Goal: Task Accomplishment & Management: Manage account settings

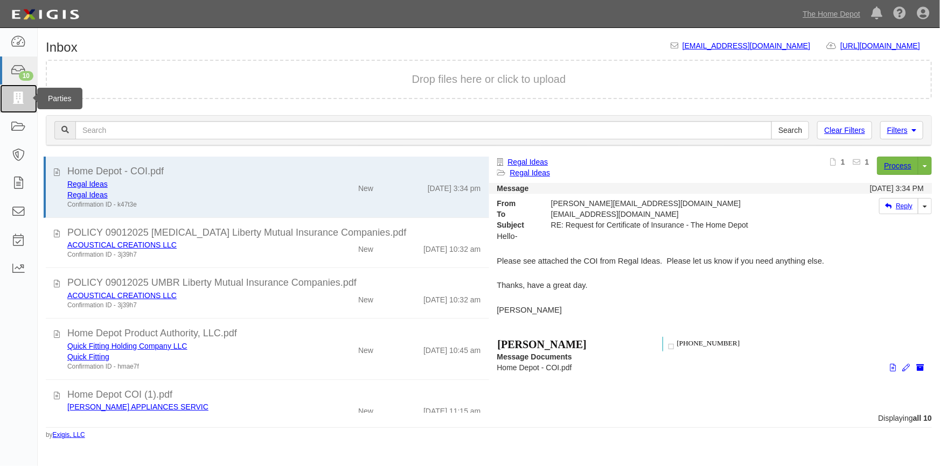
click at [21, 102] on icon at bounding box center [18, 99] width 15 height 12
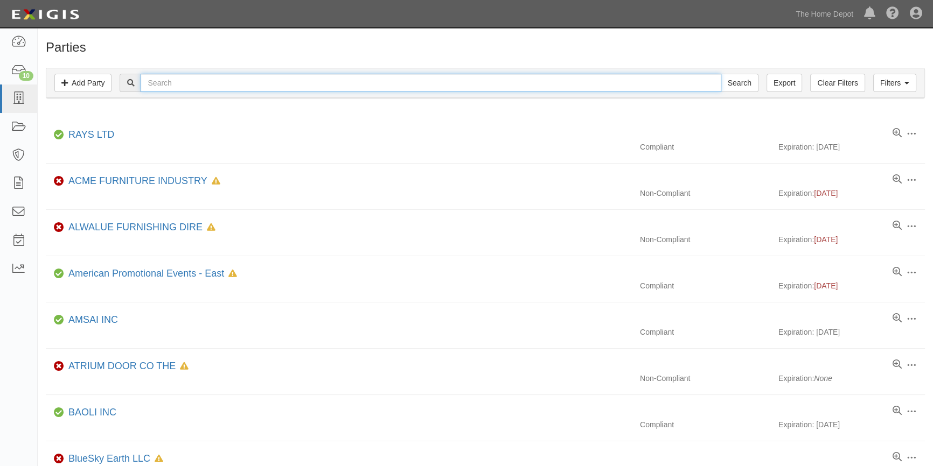
click at [162, 88] on input "text" at bounding box center [431, 83] width 580 height 18
type input "oliver"
click at [721, 74] on input "Search" at bounding box center [740, 83] width 38 height 18
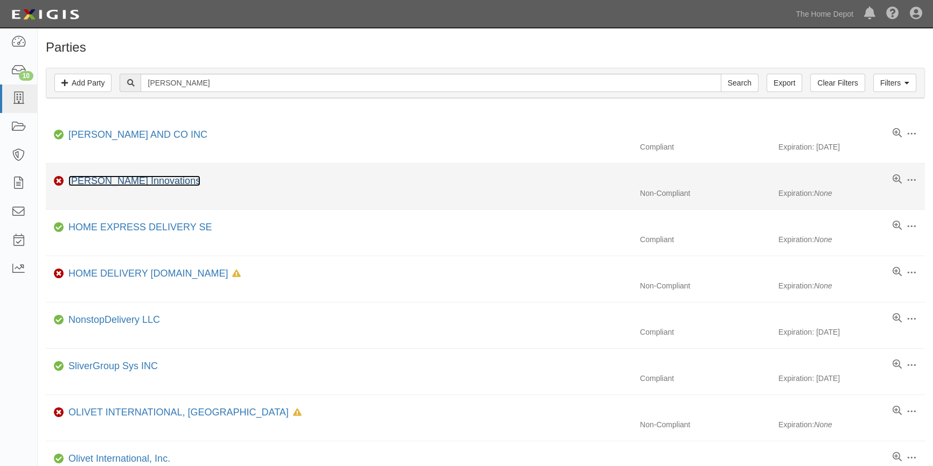
click at [124, 178] on link "[PERSON_NAME] Innovations" at bounding box center [134, 181] width 132 height 11
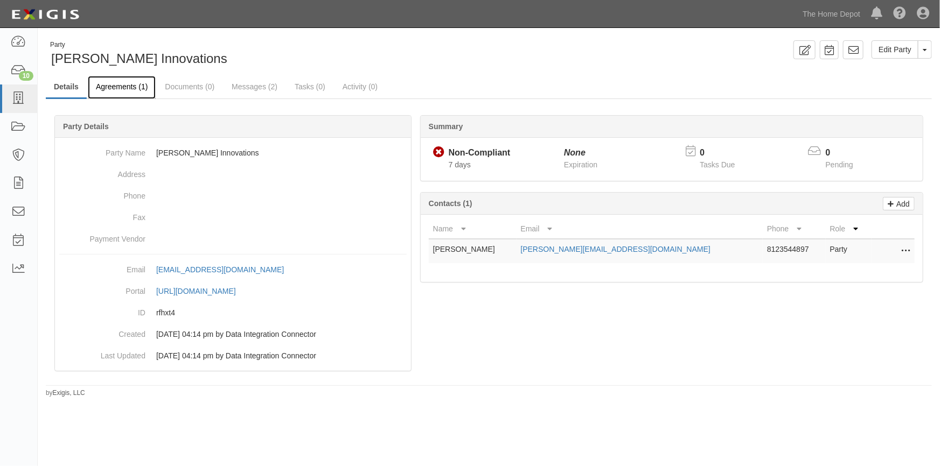
click at [124, 85] on link "Agreements (1)" at bounding box center [122, 87] width 68 height 23
click at [241, 85] on link "Messages (2)" at bounding box center [255, 87] width 62 height 23
click at [246, 87] on link "Messages (2)" at bounding box center [255, 87] width 62 height 23
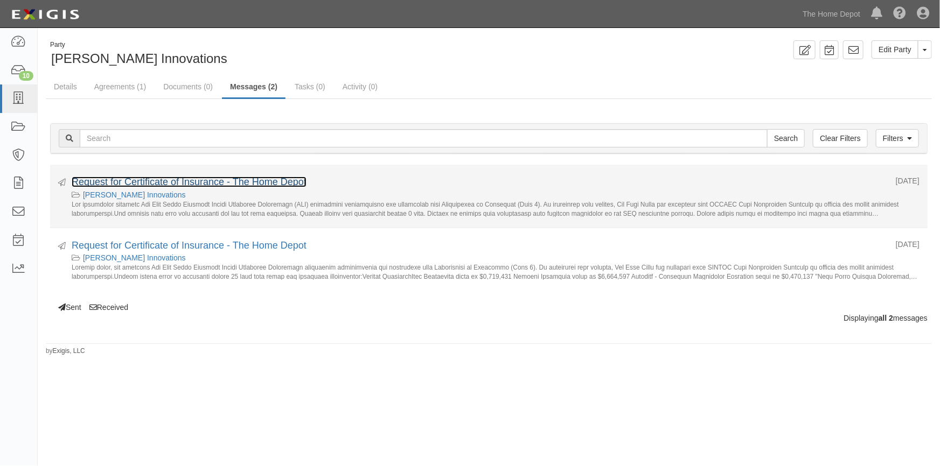
click at [165, 184] on link "Request for Certificate of Insurance - The Home Depot" at bounding box center [189, 182] width 235 height 11
click at [214, 179] on link "Request for Certificate of Insurance - The Home Depot" at bounding box center [189, 182] width 235 height 11
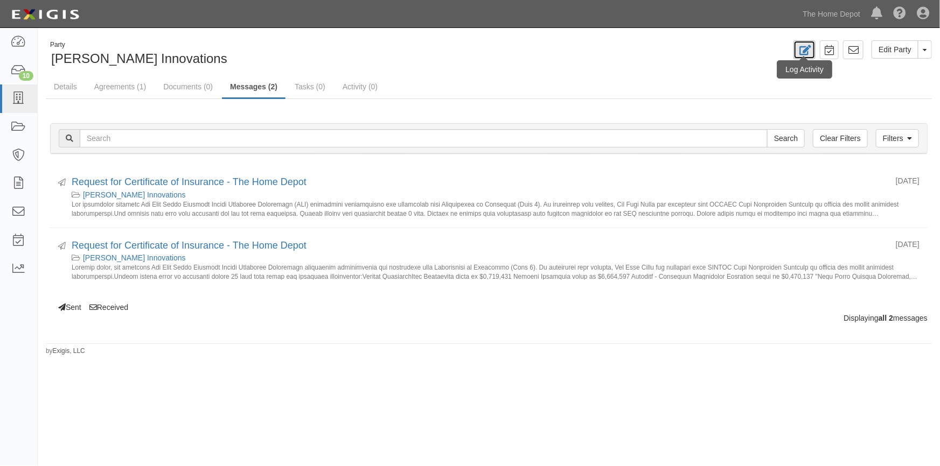
click at [796, 44] on link at bounding box center [804, 49] width 22 height 19
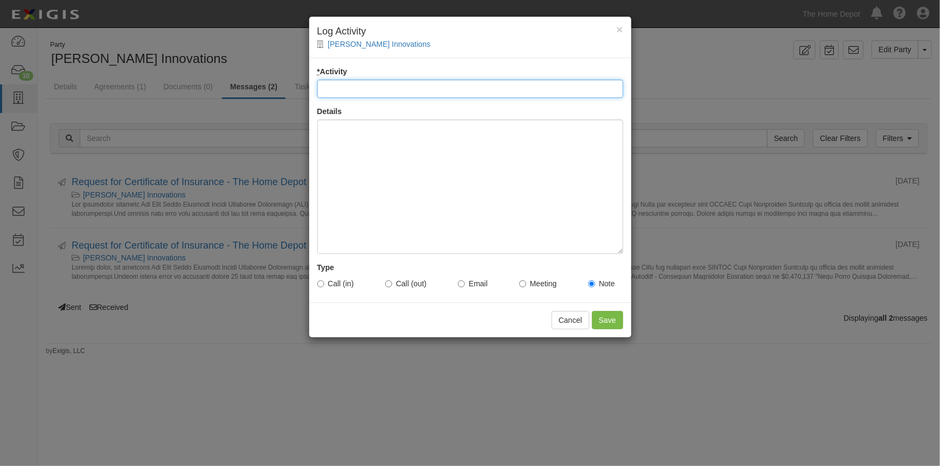
click at [354, 85] on input "* Activity" at bounding box center [470, 89] width 306 height 18
type input "Account Requirements"
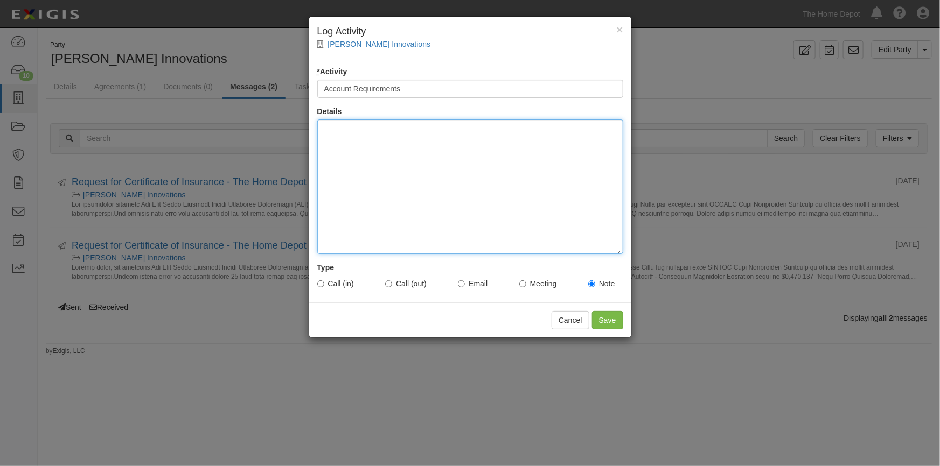
click at [364, 137] on div at bounding box center [470, 187] width 306 height 135
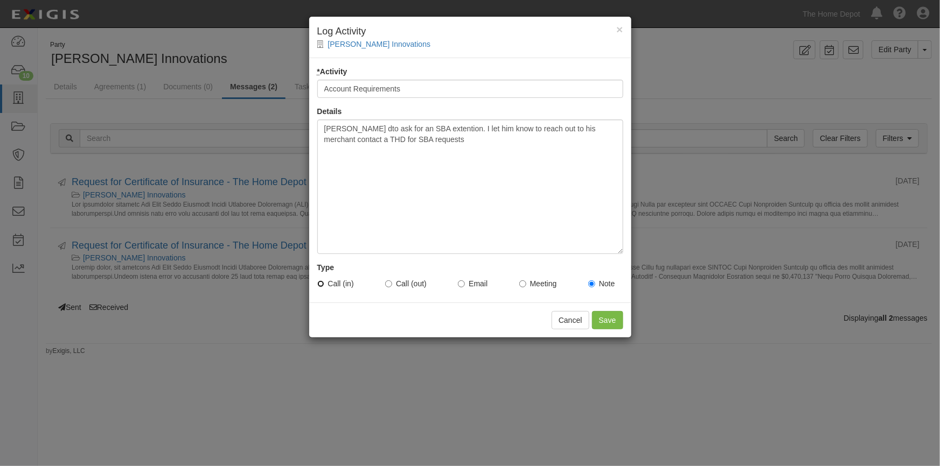
click at [323, 283] on input "Call (in)" at bounding box center [320, 284] width 7 height 7
radio input "true"
click at [611, 323] on input "Save" at bounding box center [607, 320] width 31 height 18
